Goal: Task Accomplishment & Management: Complete application form

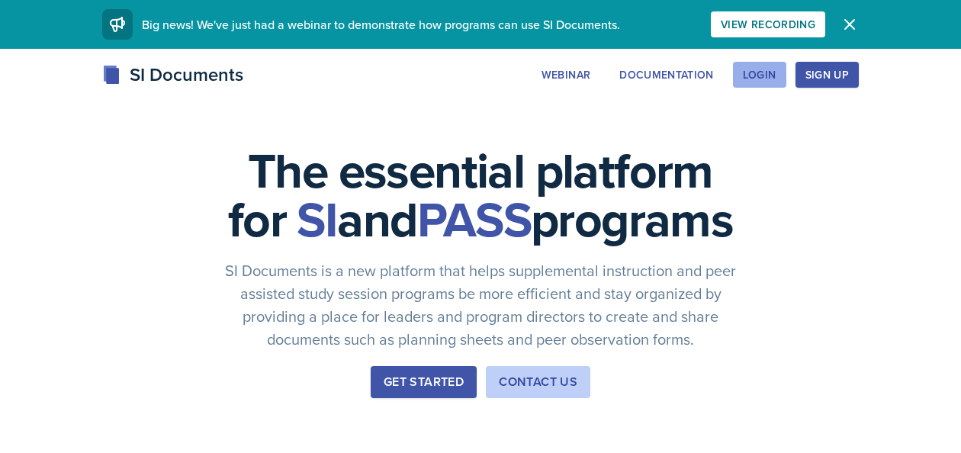
click at [765, 76] on div "Login" at bounding box center [760, 75] width 34 height 12
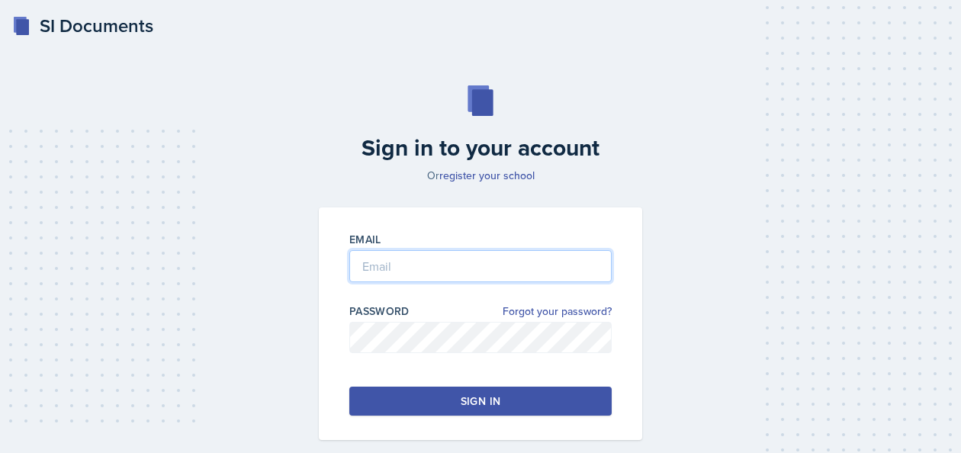
click at [421, 267] on input "email" at bounding box center [480, 266] width 262 height 32
type input "[EMAIL_ADDRESS][DOMAIN_NAME]"
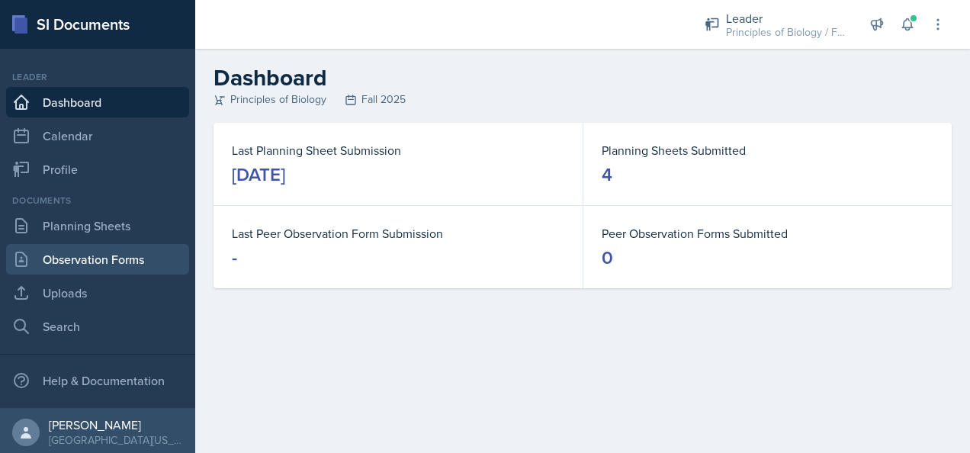
click at [114, 264] on link "Observation Forms" at bounding box center [97, 259] width 183 height 31
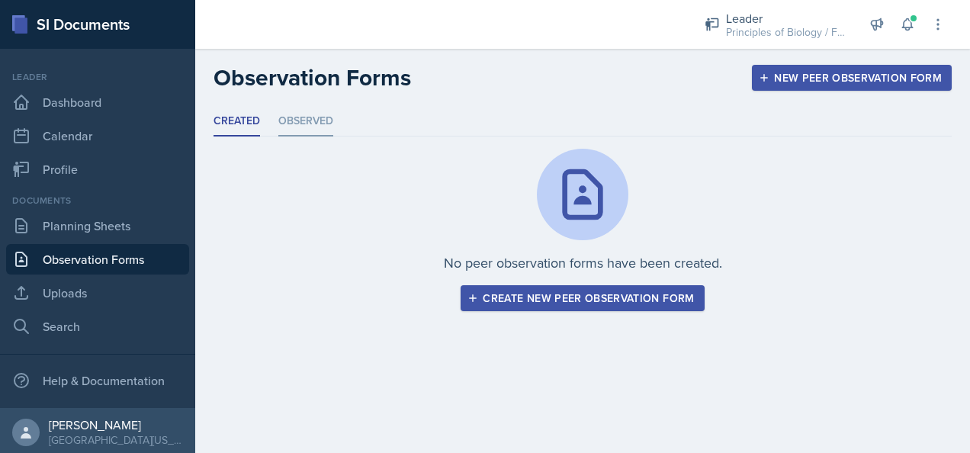
click at [307, 114] on li "Observed" at bounding box center [305, 122] width 55 height 30
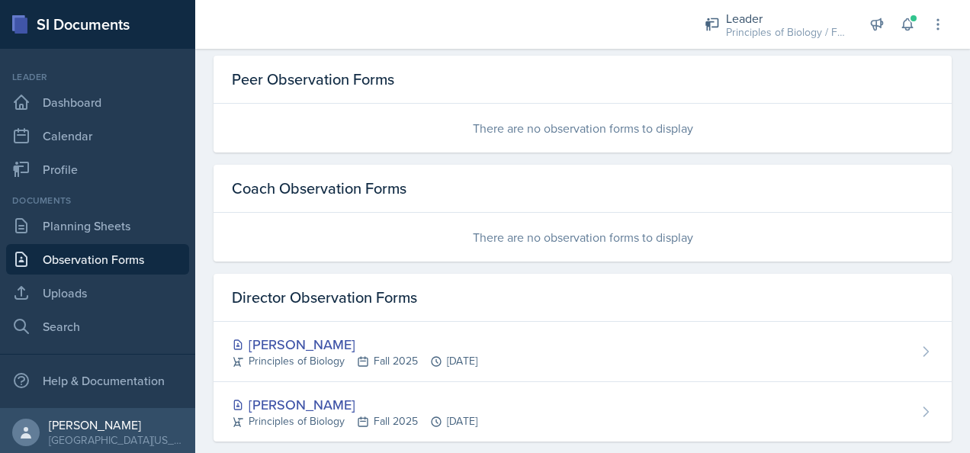
scroll to position [117, 0]
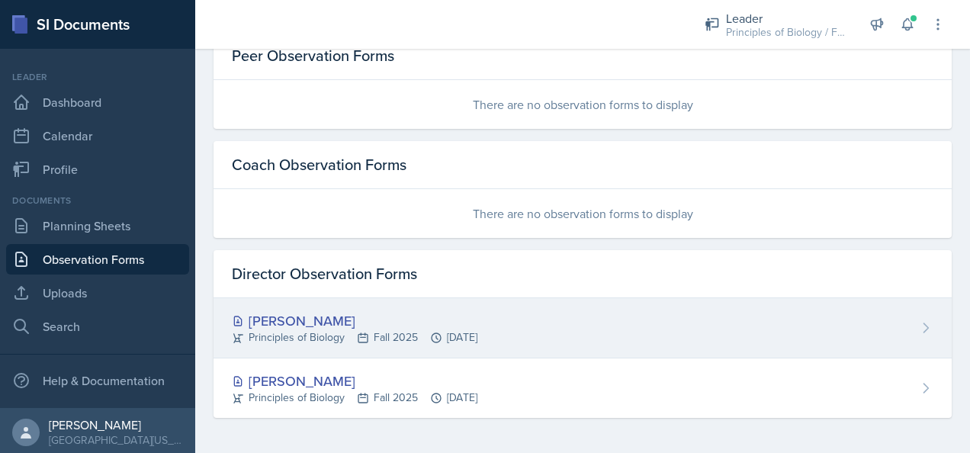
click at [610, 329] on div "[PERSON_NAME] Principles of Biology Fall 2025 [DATE]" at bounding box center [583, 328] width 738 height 60
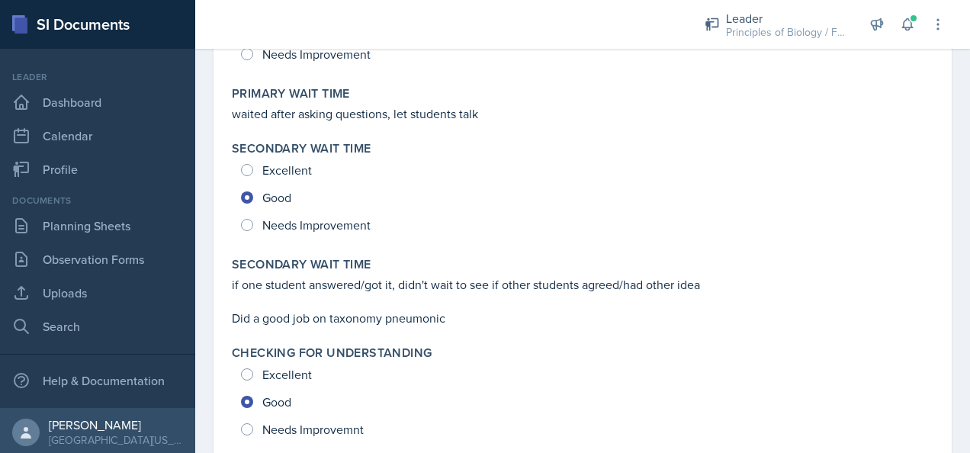
scroll to position [258, 0]
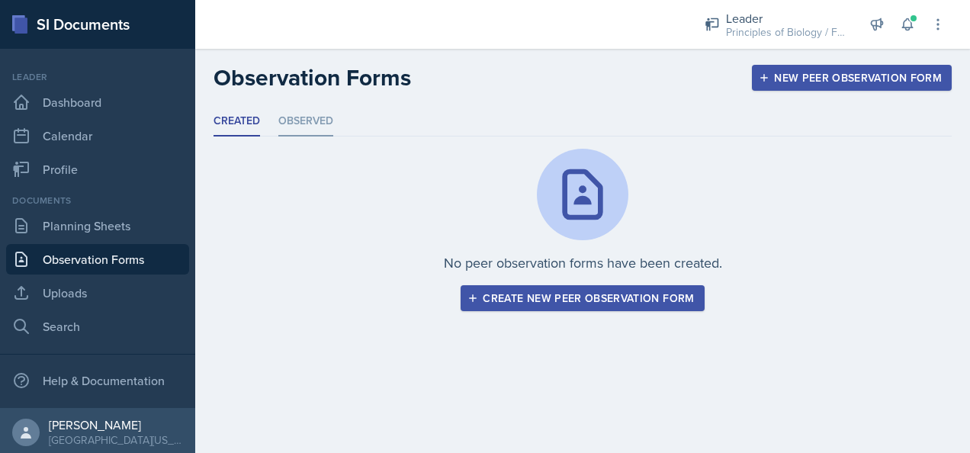
click at [300, 121] on li "Observed" at bounding box center [305, 122] width 55 height 30
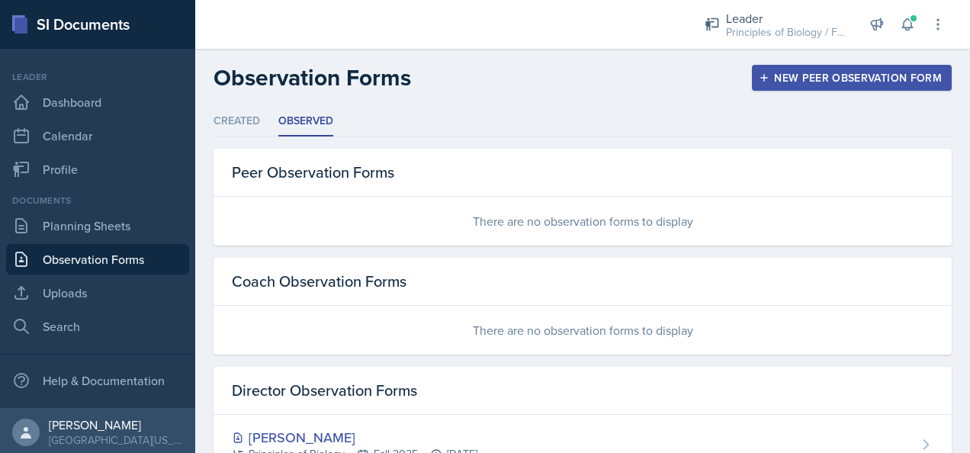
scroll to position [117, 0]
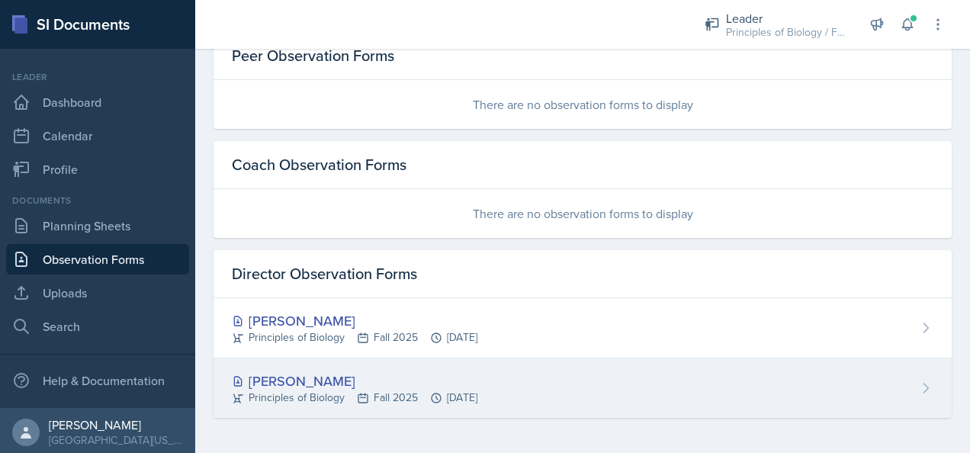
click at [366, 375] on div "[PERSON_NAME]" at bounding box center [355, 381] width 246 height 21
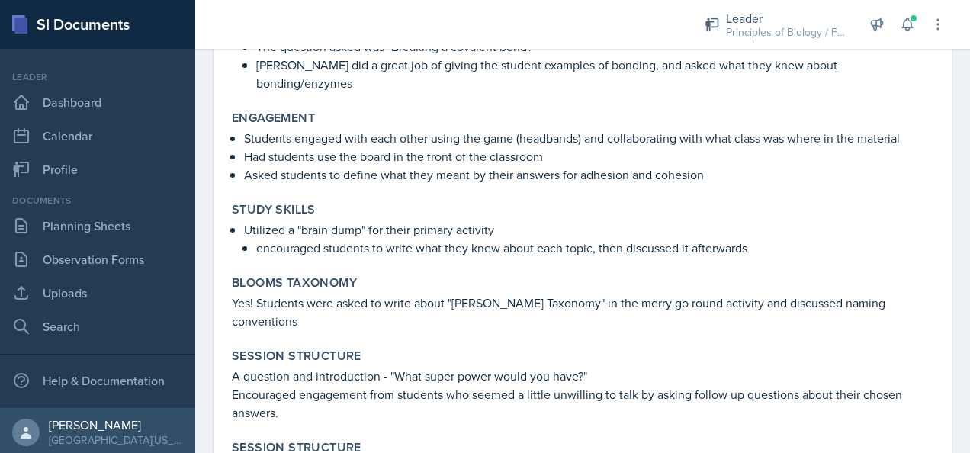
scroll to position [958, 0]
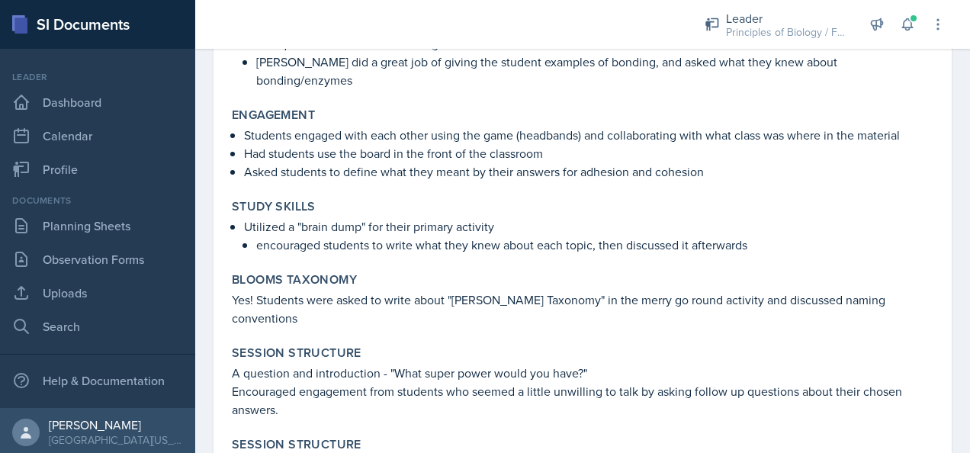
click at [423, 162] on p "Asked students to define what they meant by their answers for adhesion and cohe…" at bounding box center [588, 171] width 689 height 18
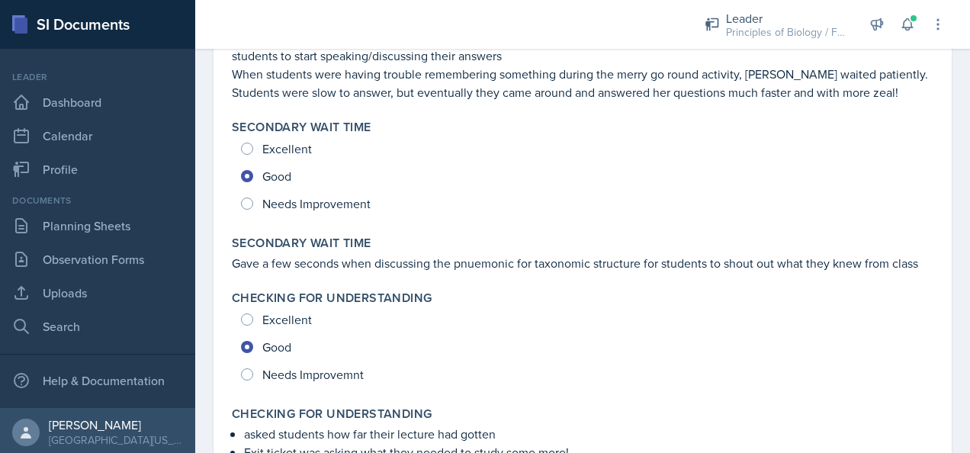
scroll to position [0, 0]
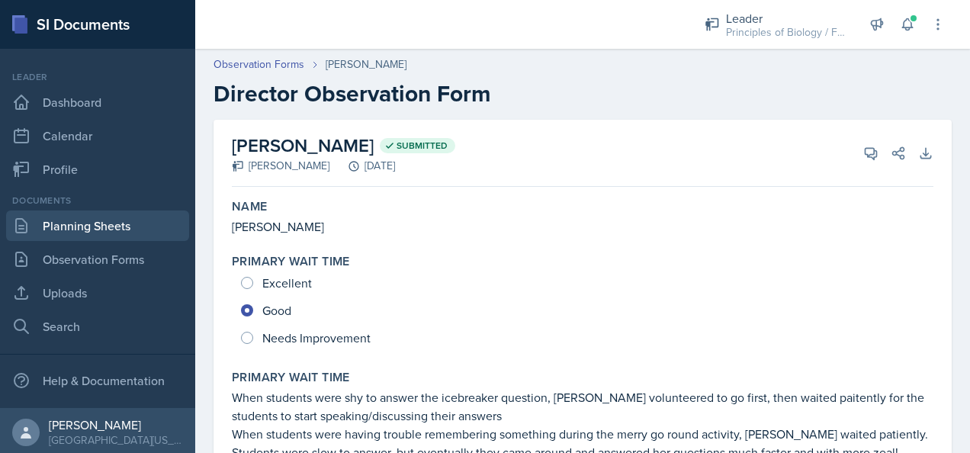
click at [86, 220] on link "Planning Sheets" at bounding box center [97, 225] width 183 height 31
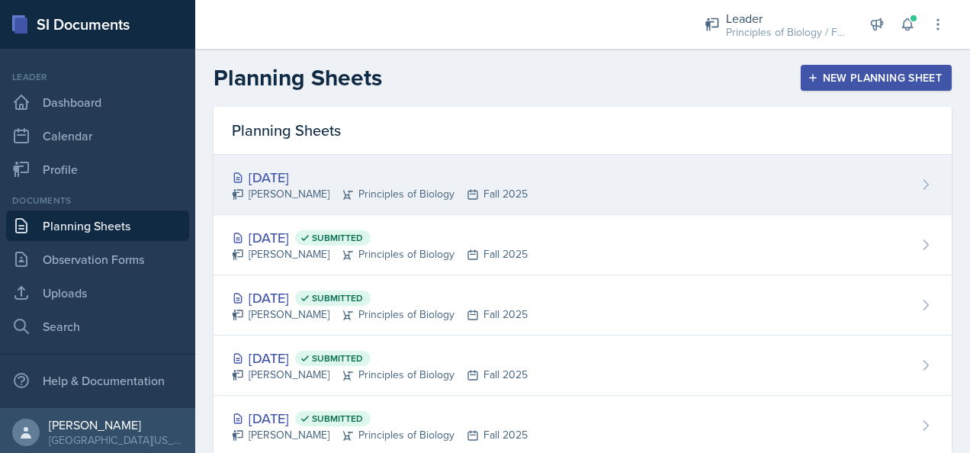
click at [442, 165] on div "[DATE] [PERSON_NAME] Principles of Biology Fall 2025" at bounding box center [583, 185] width 738 height 60
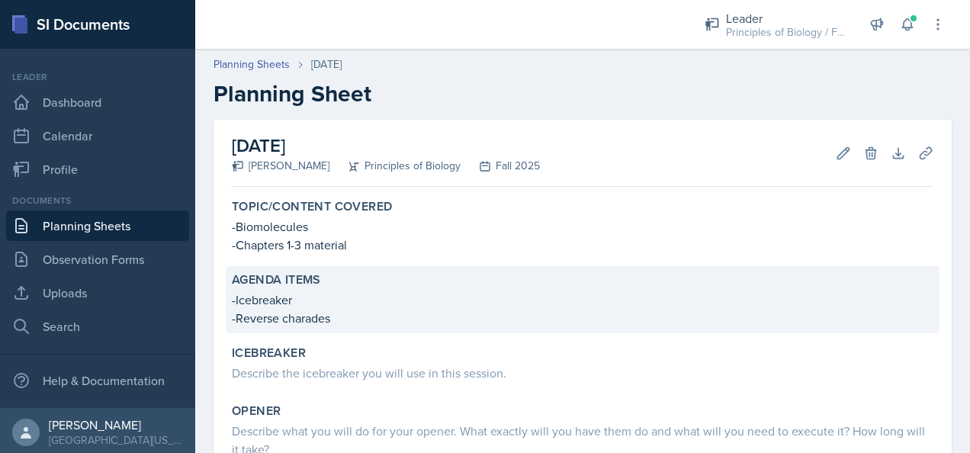
click at [310, 301] on p "-Icebreaker" at bounding box center [583, 300] width 702 height 18
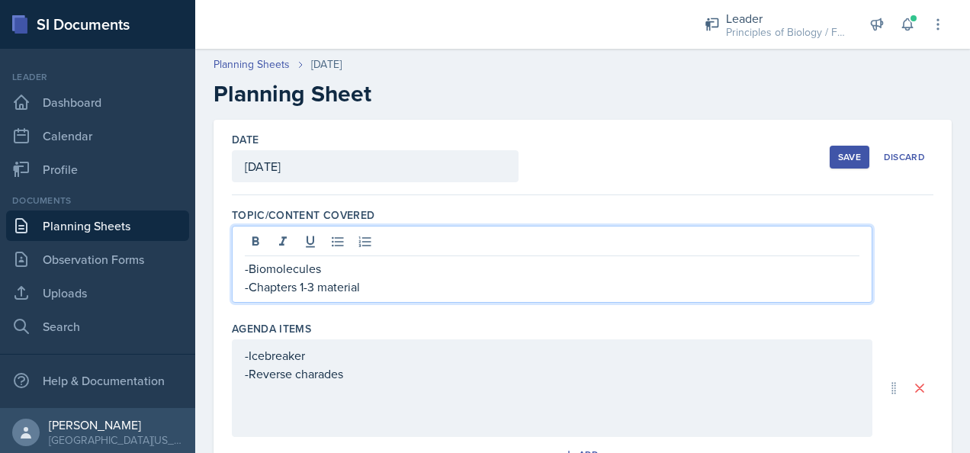
click at [404, 249] on div "-Biomolecules -Chapters 1-3 material" at bounding box center [552, 264] width 641 height 77
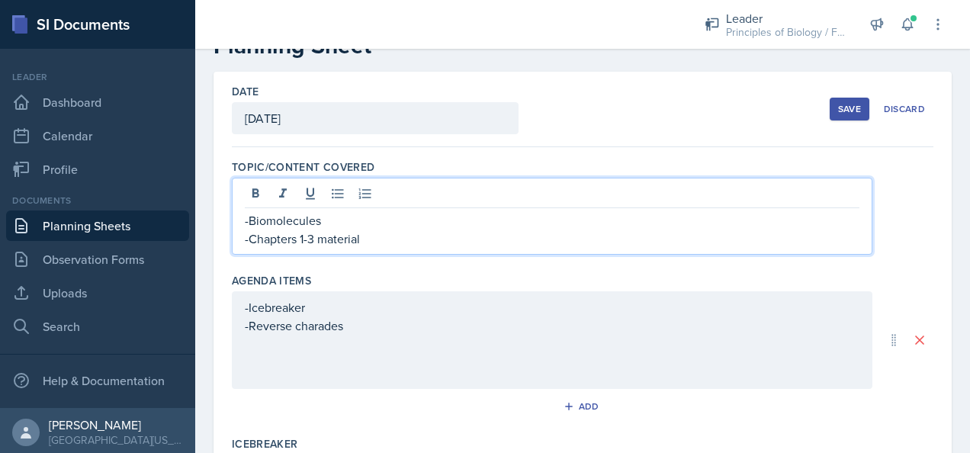
scroll to position [65, 0]
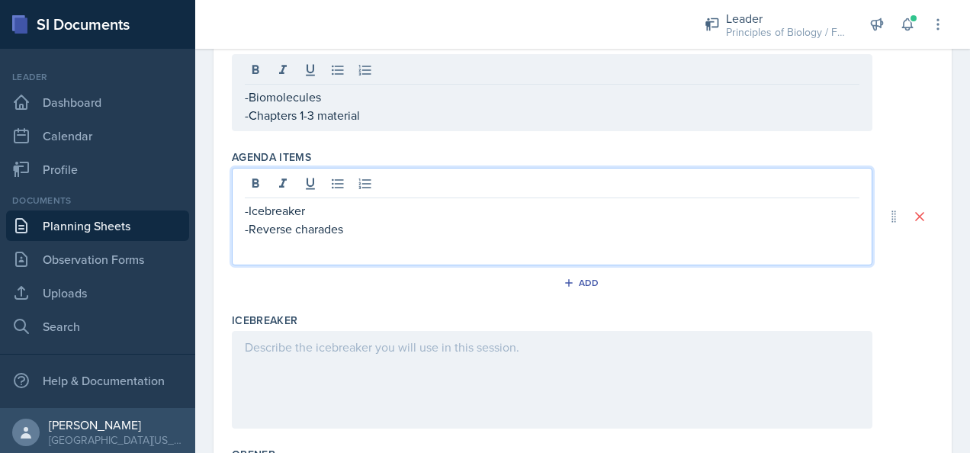
click at [328, 201] on p "-Icebreaker" at bounding box center [552, 210] width 615 height 18
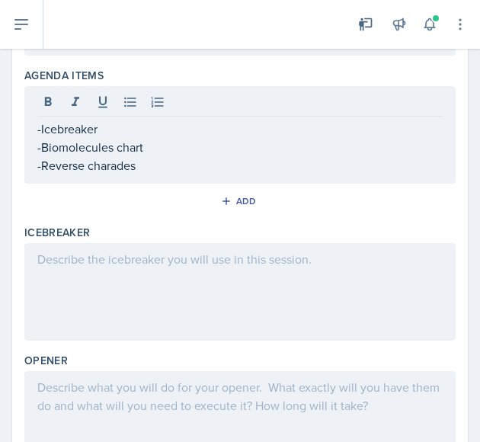
scroll to position [189, 0]
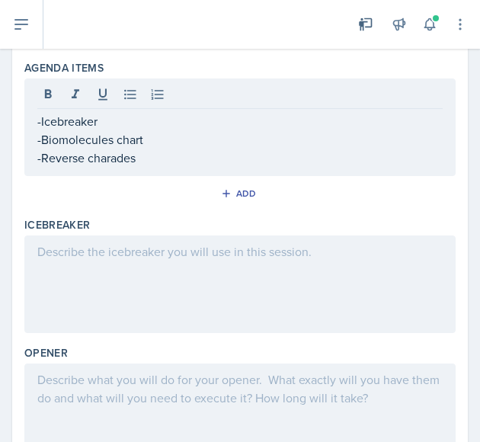
click at [261, 246] on p at bounding box center [240, 252] width 406 height 18
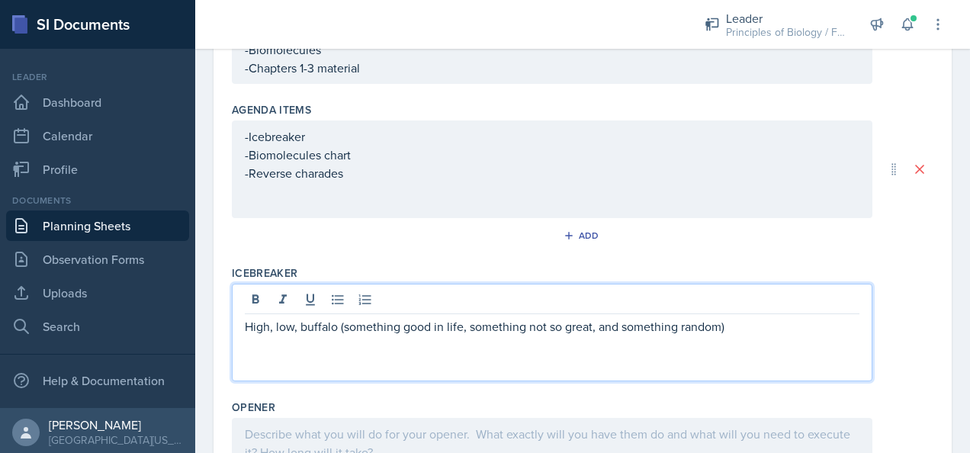
scroll to position [219, 0]
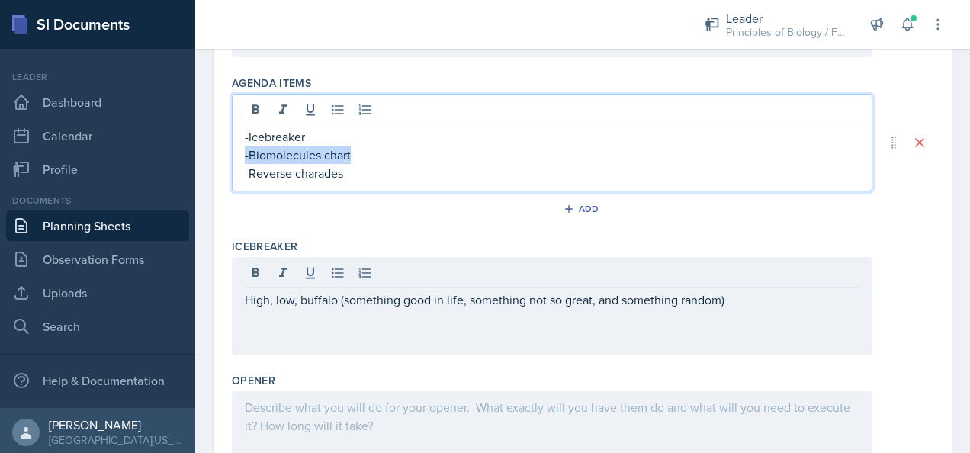
drag, startPoint x: 350, startPoint y: 152, endPoint x: 243, endPoint y: 154, distance: 107.6
click at [243, 154] on div "-Icebreaker -Biomolecules chart -Reverse charades" at bounding box center [552, 143] width 641 height 98
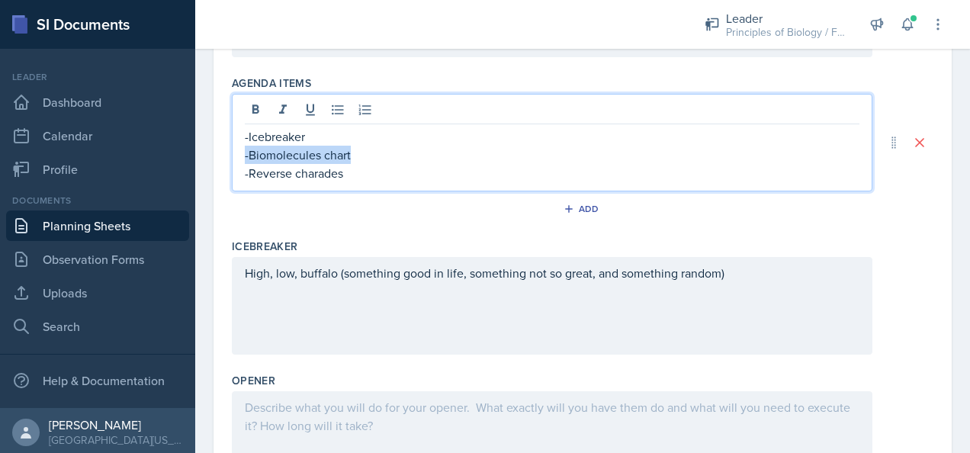
copy p "-Biomolecules chart"
click at [360, 169] on p "-Reverse charades" at bounding box center [552, 173] width 615 height 18
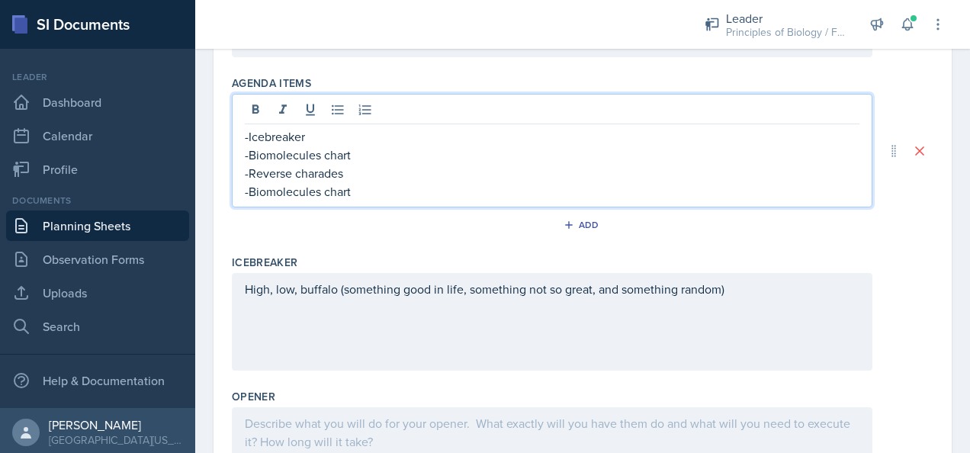
click at [358, 156] on p "-Biomolecules chart" at bounding box center [552, 155] width 615 height 18
click at [355, 188] on p "-Biomolecules chart" at bounding box center [552, 191] width 615 height 18
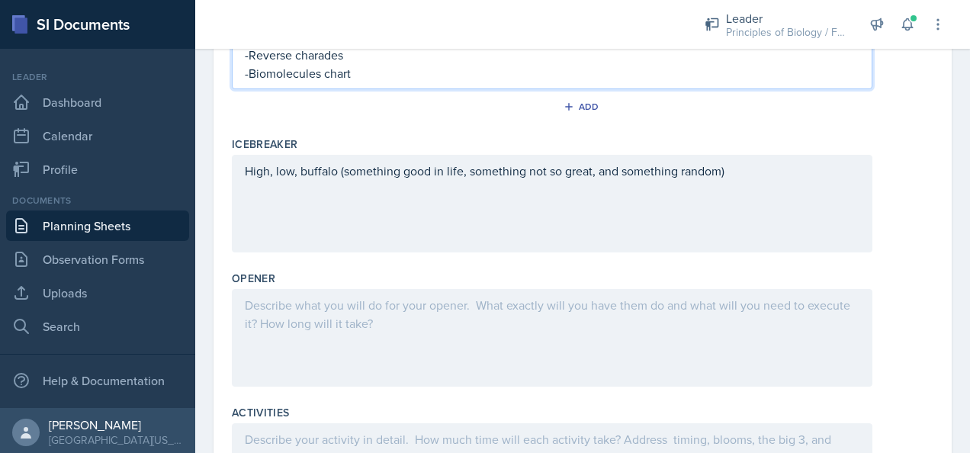
scroll to position [338, 0]
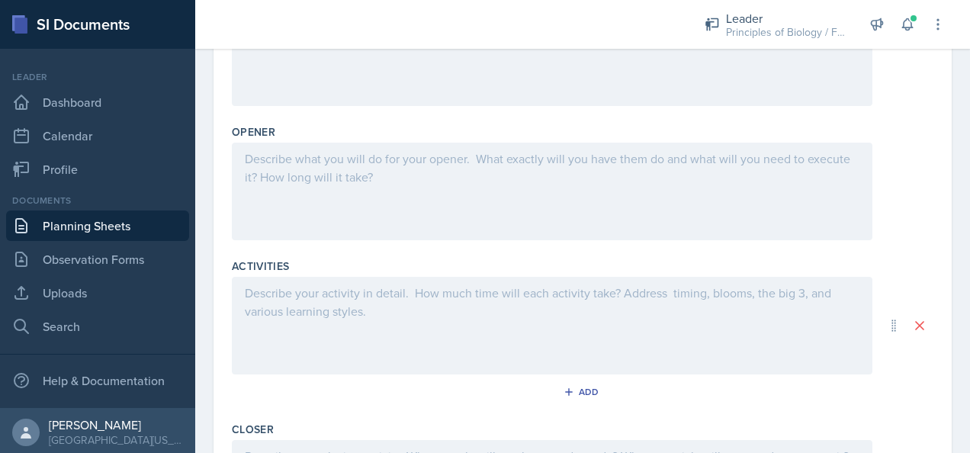
click at [363, 168] on p at bounding box center [552, 158] width 615 height 18
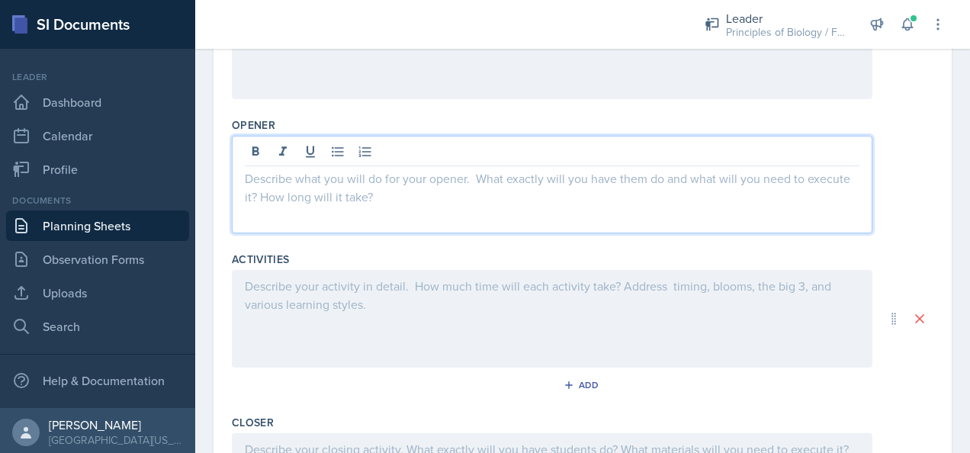
scroll to position [474, 0]
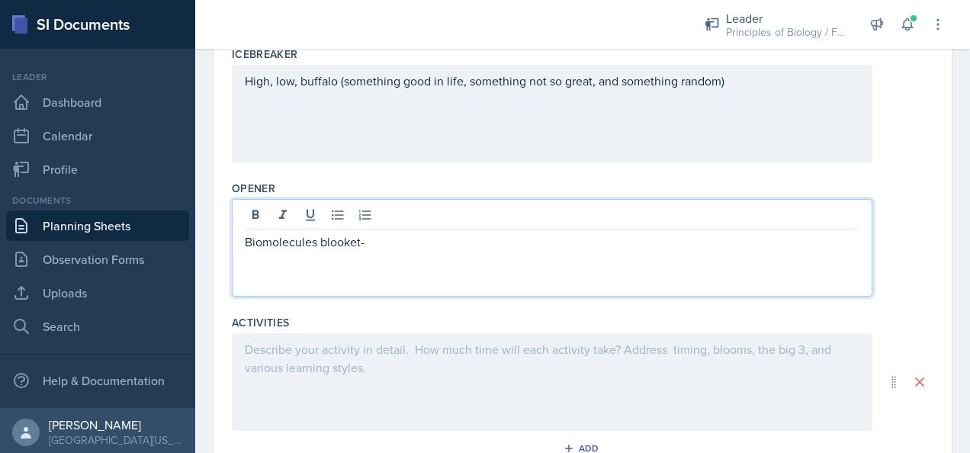
click at [365, 316] on div "Activities" at bounding box center [583, 322] width 702 height 15
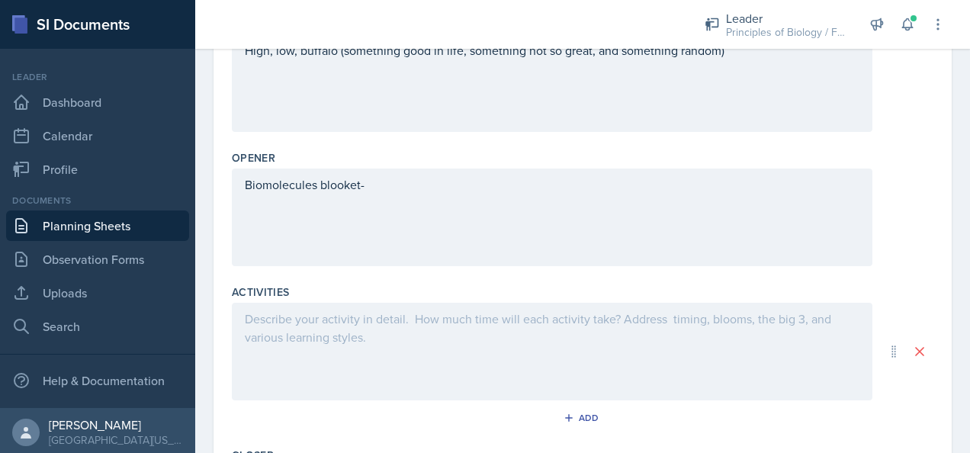
click at [374, 205] on div "Biomolecules blooket-" at bounding box center [552, 218] width 641 height 98
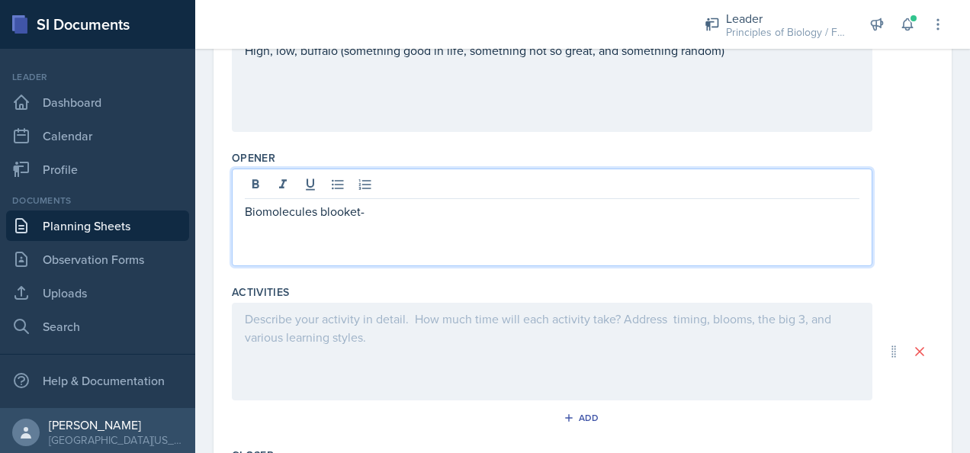
scroll to position [468, 0]
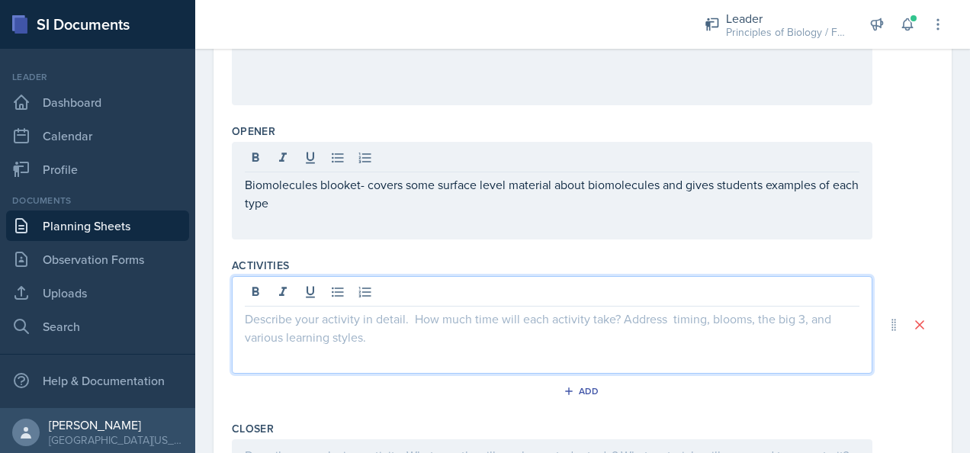
click at [313, 296] on div at bounding box center [552, 325] width 641 height 98
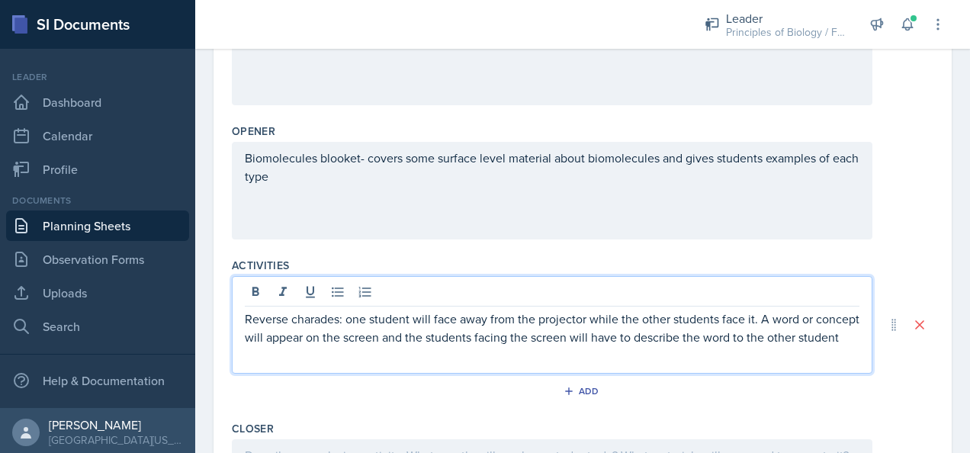
click at [683, 337] on p "Reverse charades: one student will face away from the projector while the other…" at bounding box center [552, 328] width 615 height 37
click at [435, 363] on div "Reverse charades: one student will face away from the projector while the other…" at bounding box center [552, 325] width 641 height 98
click at [360, 343] on p "Reverse charades: one student will face away from the projector while the other…" at bounding box center [552, 337] width 615 height 55
click at [356, 352] on p "Reverse charades: one student will face away from the projector while the other…" at bounding box center [552, 337] width 615 height 55
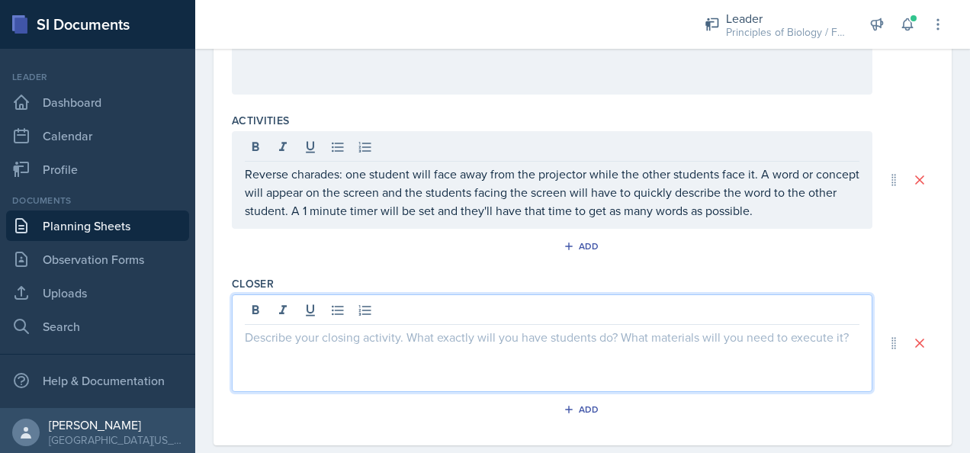
scroll to position [639, 0]
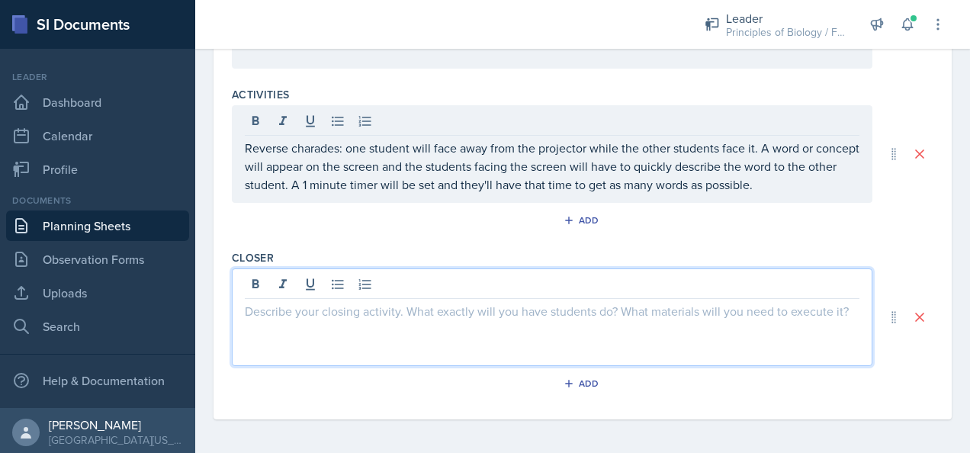
click at [336, 316] on p at bounding box center [552, 311] width 615 height 18
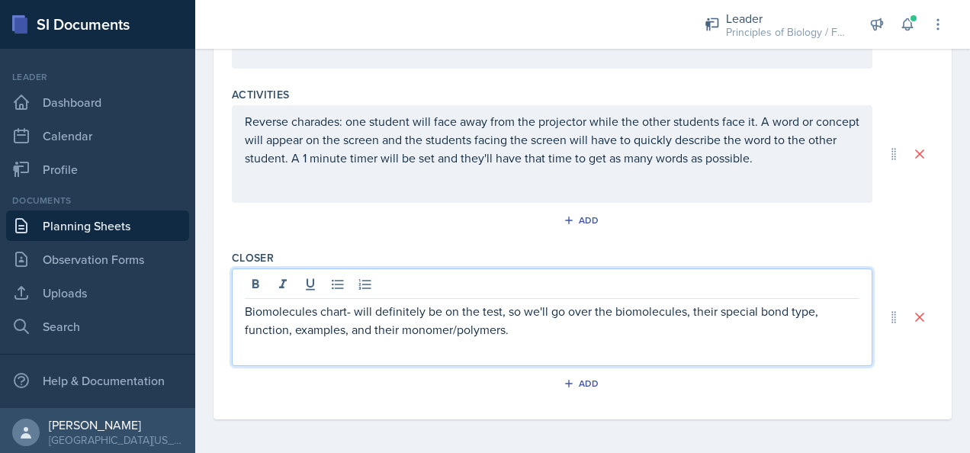
click at [808, 311] on p "Biomolecules chart- will definitely be on the test, so we'll go over the biomol…" at bounding box center [552, 320] width 615 height 37
click at [284, 326] on p "Biomolecules chart- will definitely be on the test, so we'll go over the biomol…" at bounding box center [552, 320] width 615 height 37
click at [538, 328] on p "Biomolecules chart- will definitely be on the test, so we'll go over the biomol…" at bounding box center [552, 320] width 615 height 37
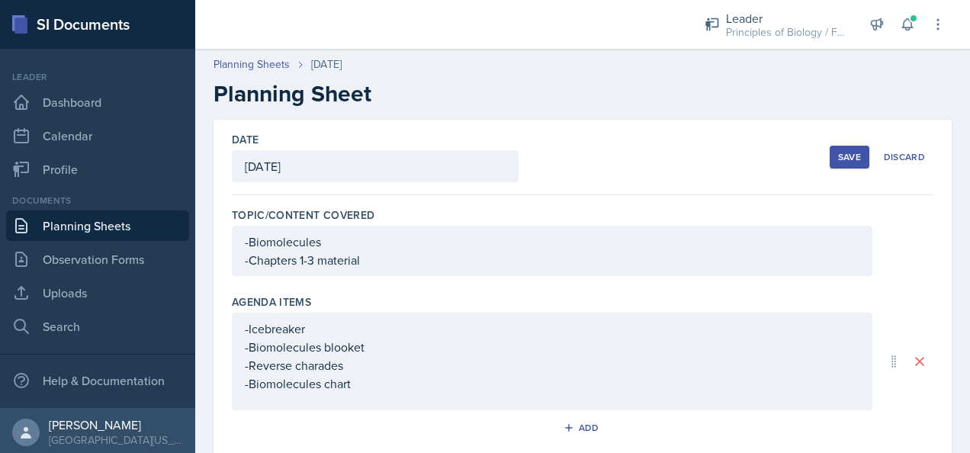
click at [838, 159] on div "Save" at bounding box center [849, 157] width 23 height 12
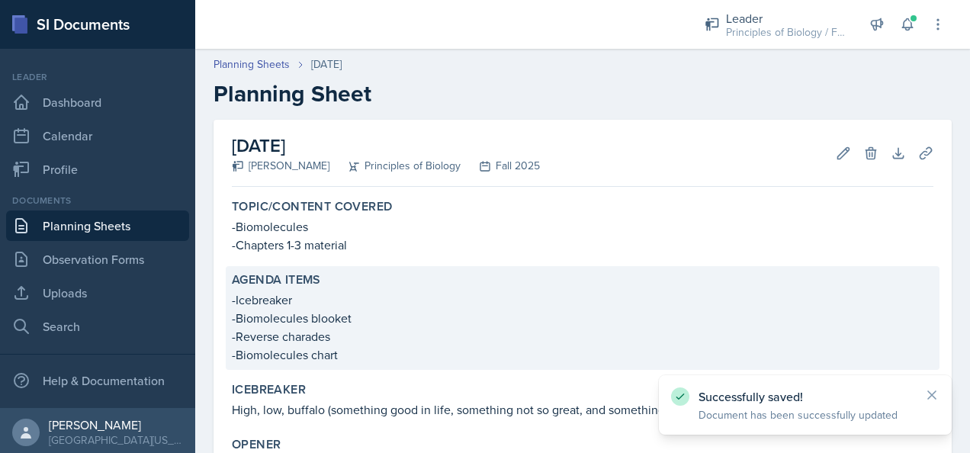
scroll to position [290, 0]
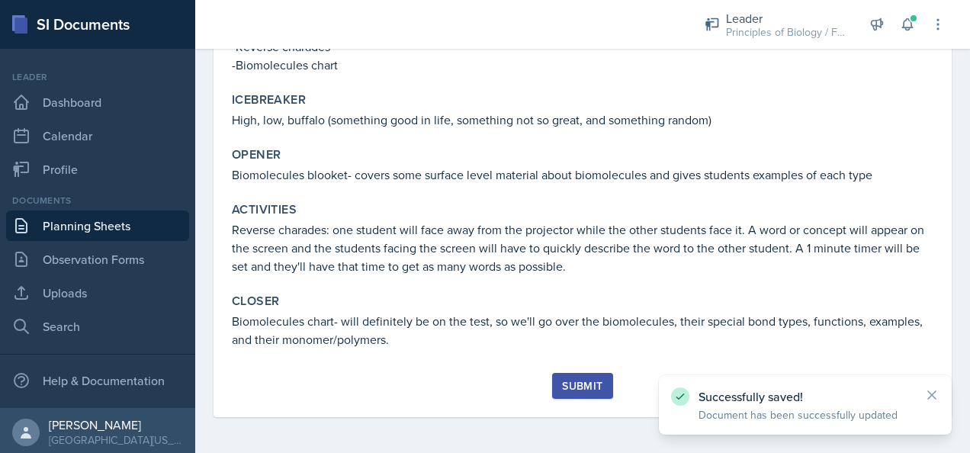
click at [570, 387] on div "Submit" at bounding box center [582, 386] width 40 height 12
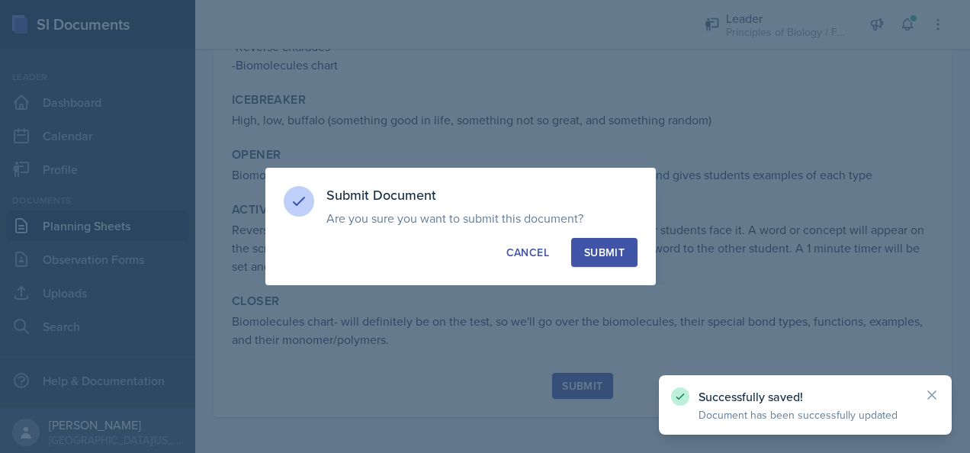
click at [614, 248] on div "Submit" at bounding box center [604, 252] width 40 height 15
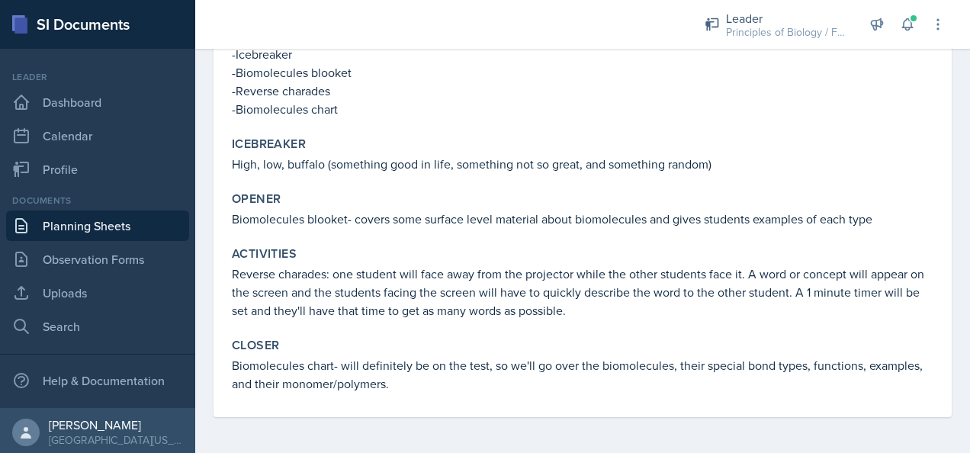
scroll to position [0, 0]
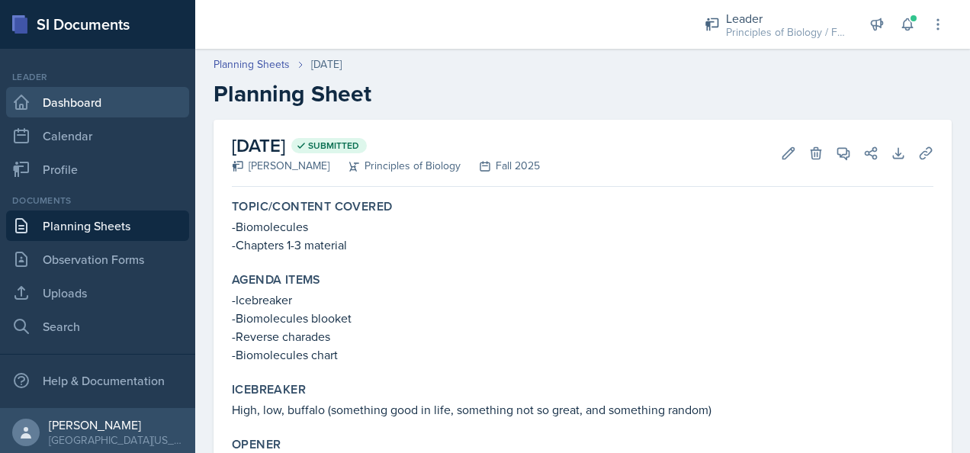
click at [128, 111] on link "Dashboard" at bounding box center [97, 102] width 183 height 31
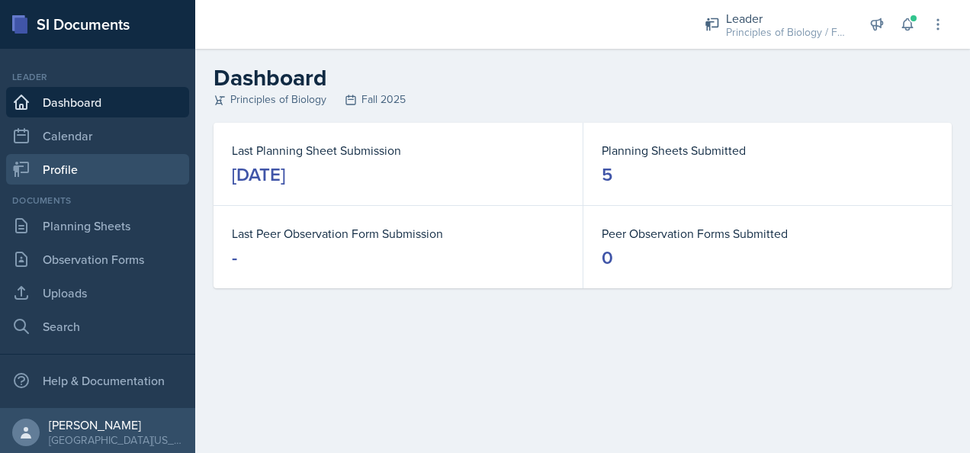
click at [96, 174] on link "Profile" at bounding box center [97, 169] width 183 height 31
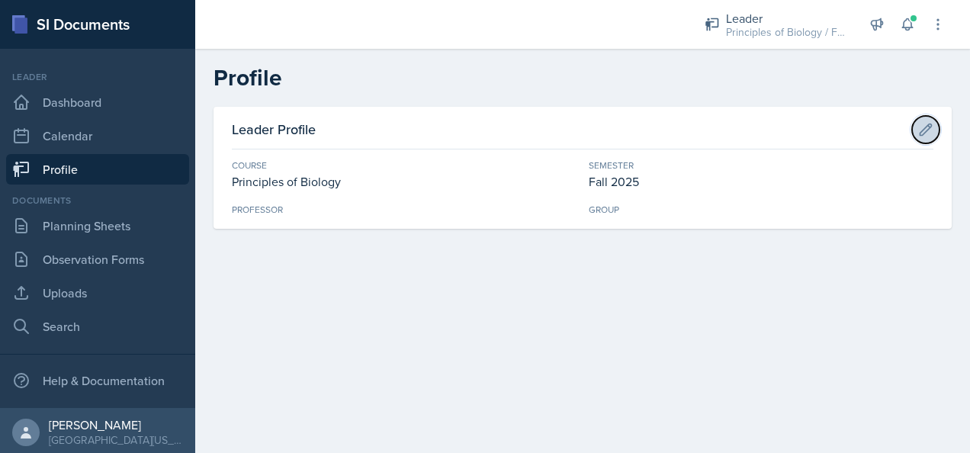
click at [926, 127] on icon at bounding box center [925, 129] width 11 height 11
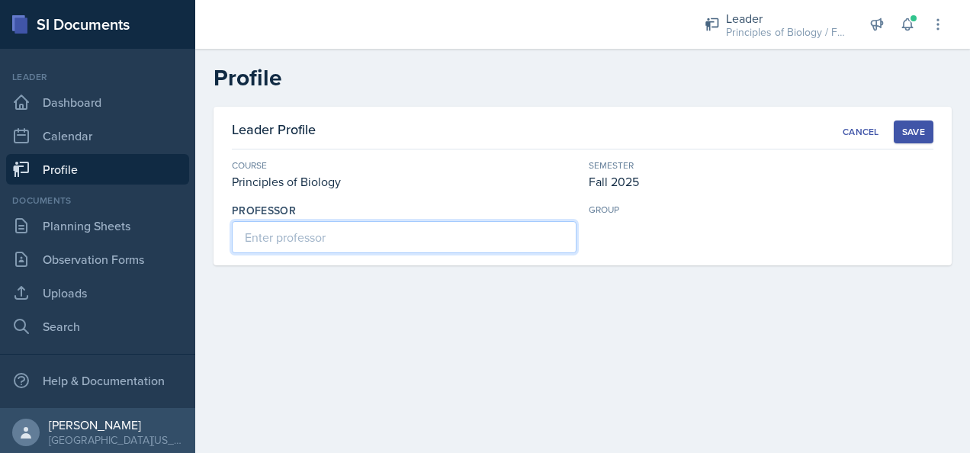
click at [379, 243] on input at bounding box center [404, 237] width 345 height 32
type input "[PERSON_NAME]"
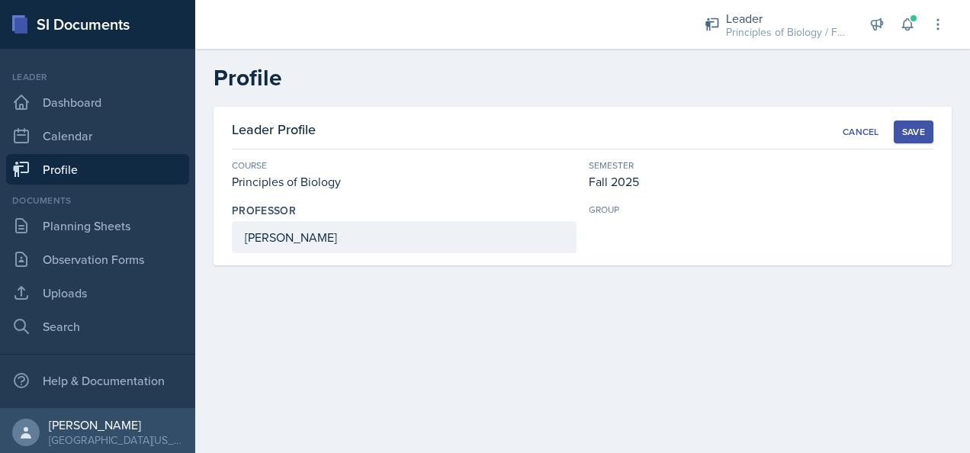
click at [903, 139] on button "Save" at bounding box center [914, 131] width 40 height 23
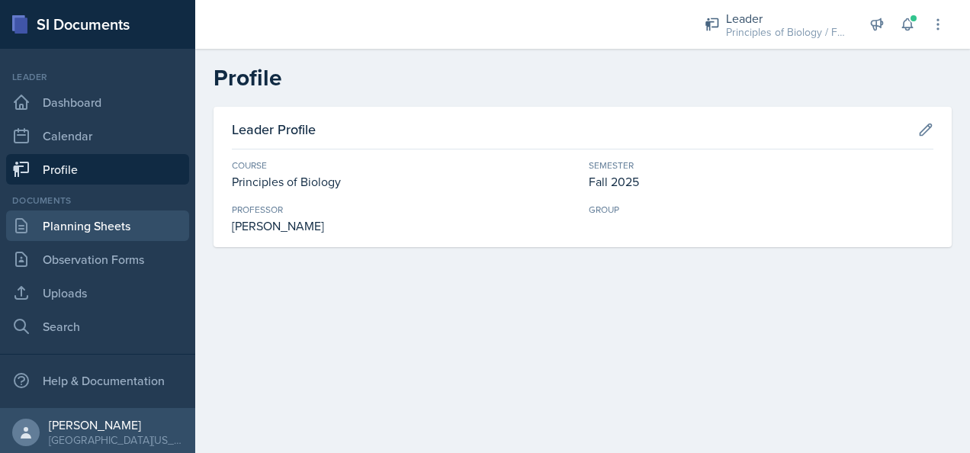
click at [75, 227] on link "Planning Sheets" at bounding box center [97, 225] width 183 height 31
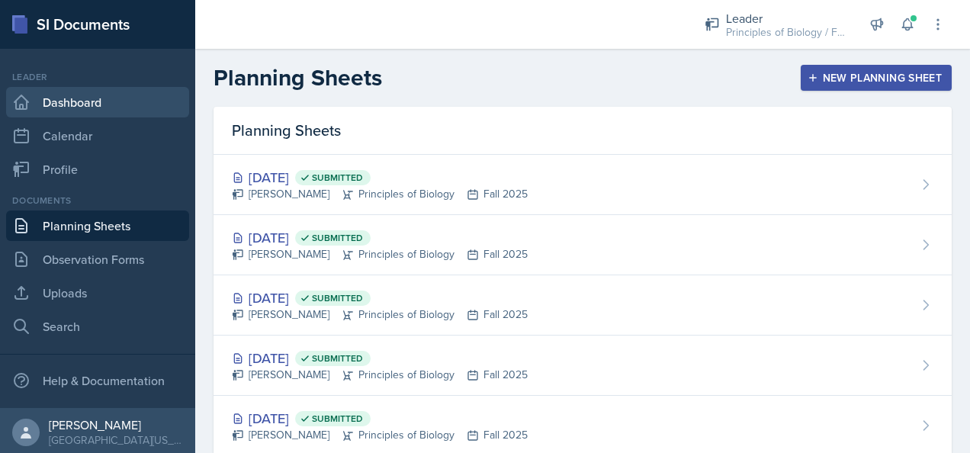
click at [88, 104] on link "Dashboard" at bounding box center [97, 102] width 183 height 31
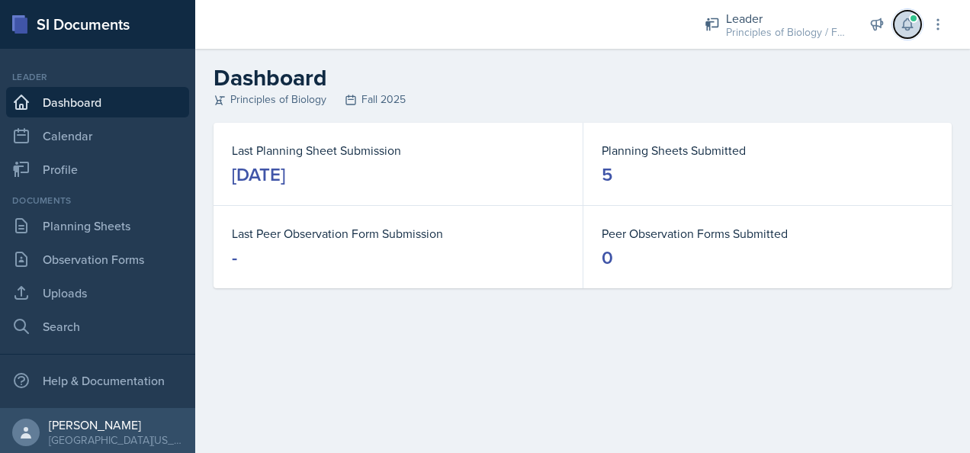
click at [909, 25] on icon at bounding box center [907, 24] width 15 height 15
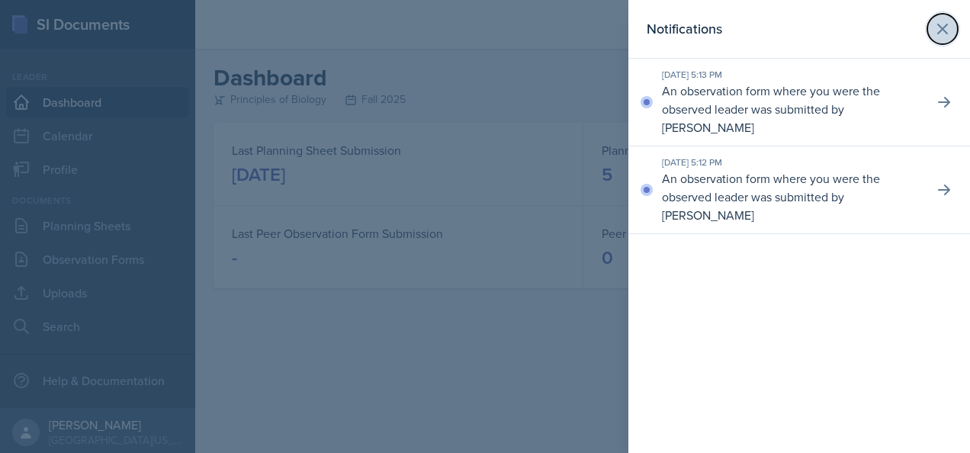
click at [939, 26] on icon at bounding box center [942, 28] width 9 height 9
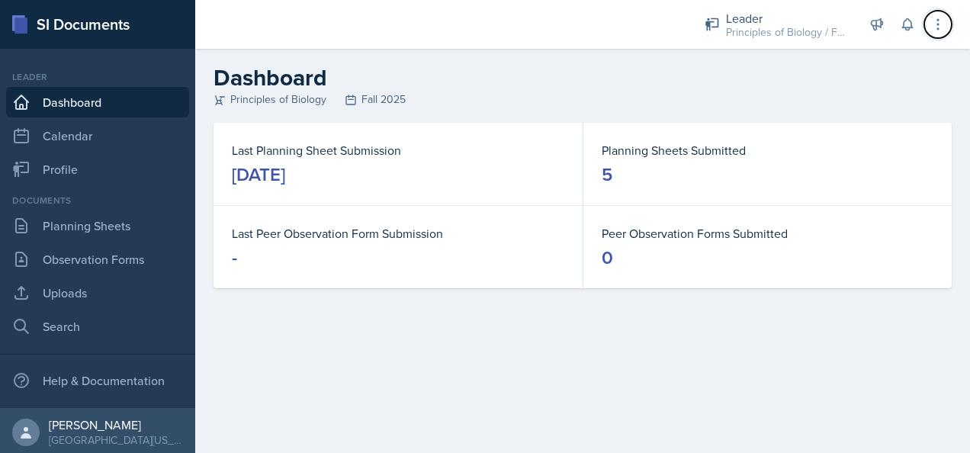
click at [939, 26] on icon at bounding box center [937, 24] width 15 height 15
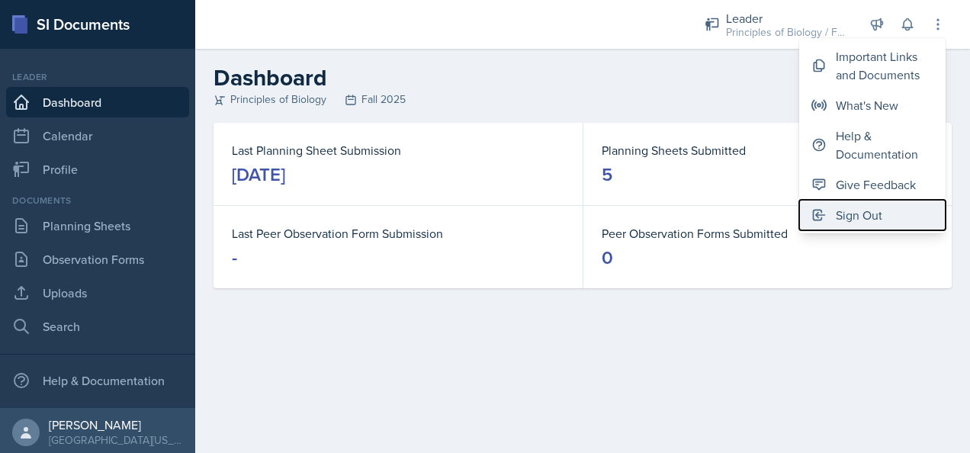
click at [848, 218] on div "Sign Out" at bounding box center [859, 215] width 47 height 18
